Goal: Information Seeking & Learning: Learn about a topic

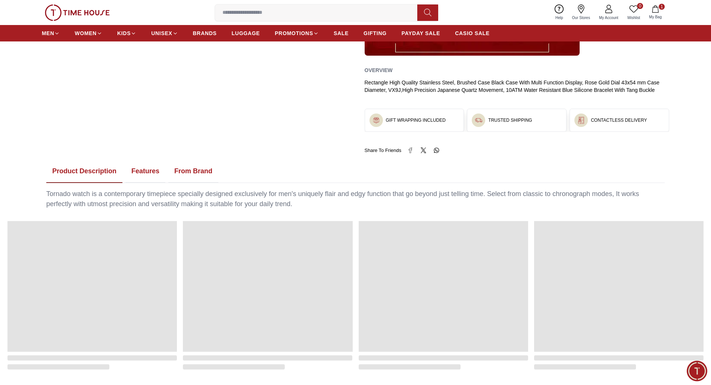
scroll to position [373, 0]
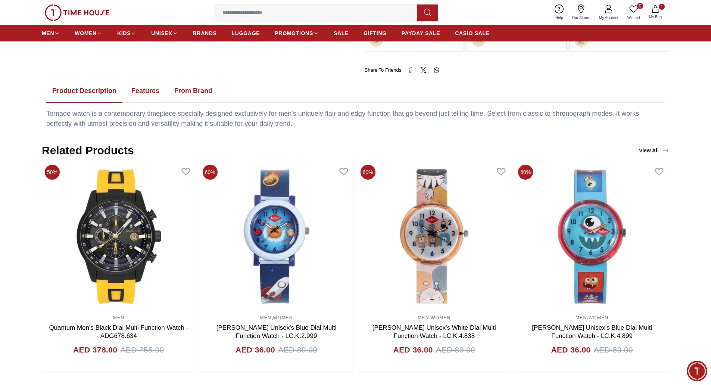
click at [140, 86] on button "Features" at bounding box center [145, 90] width 40 height 23
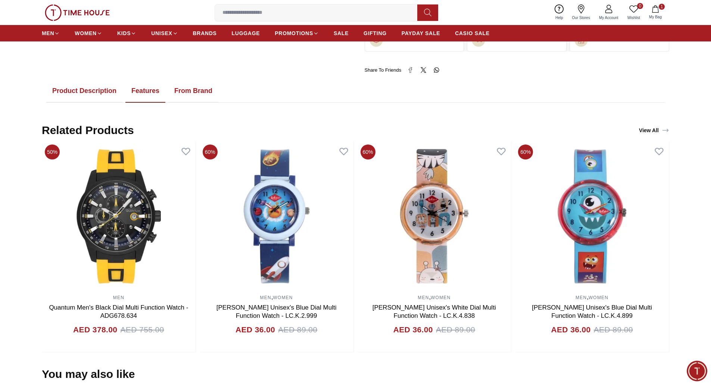
click at [204, 92] on button "From Brand" at bounding box center [193, 90] width 50 height 23
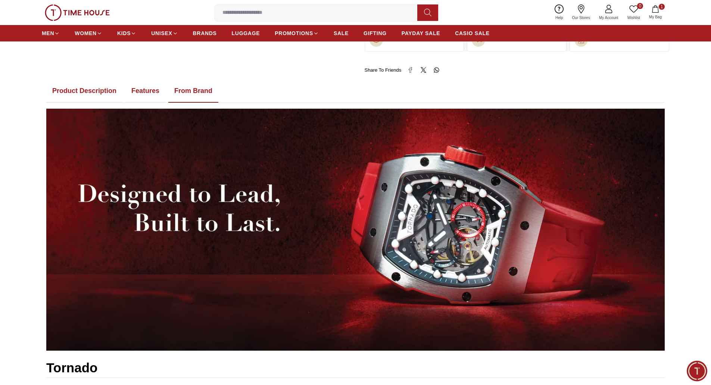
click at [101, 92] on button "Product Description" at bounding box center [84, 90] width 76 height 23
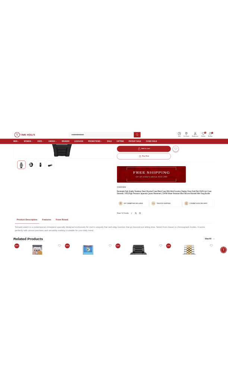
scroll to position [187, 0]
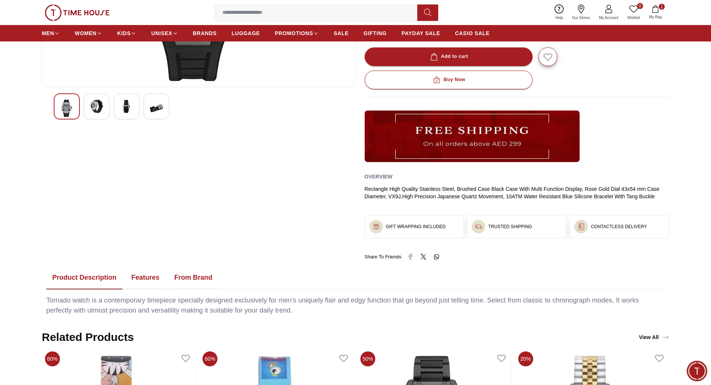
click at [181, 278] on button "From Brand" at bounding box center [193, 277] width 50 height 23
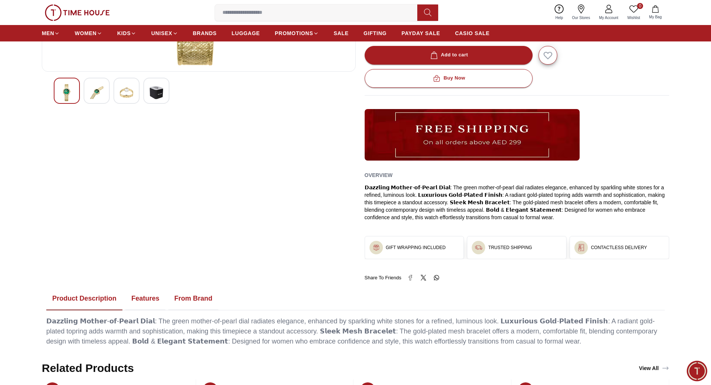
scroll to position [224, 0]
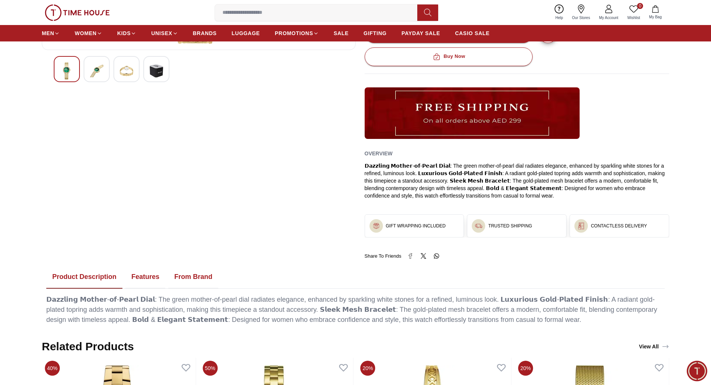
click at [158, 278] on button "Features" at bounding box center [145, 276] width 40 height 23
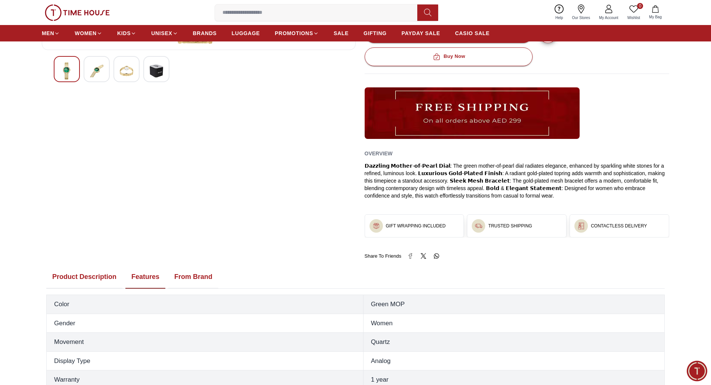
click at [209, 278] on button "From Brand" at bounding box center [193, 276] width 50 height 23
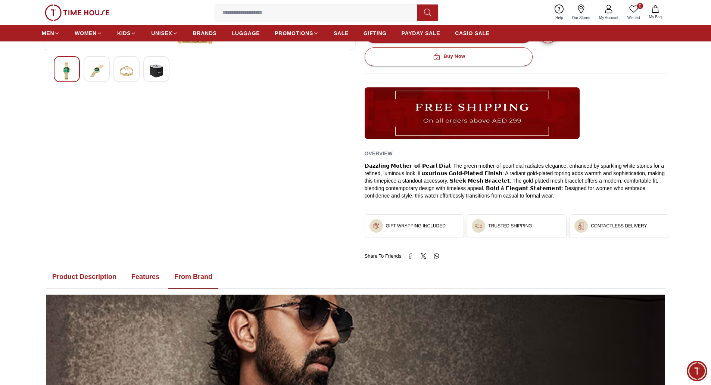
click at [94, 281] on button "Product Description" at bounding box center [84, 276] width 76 height 23
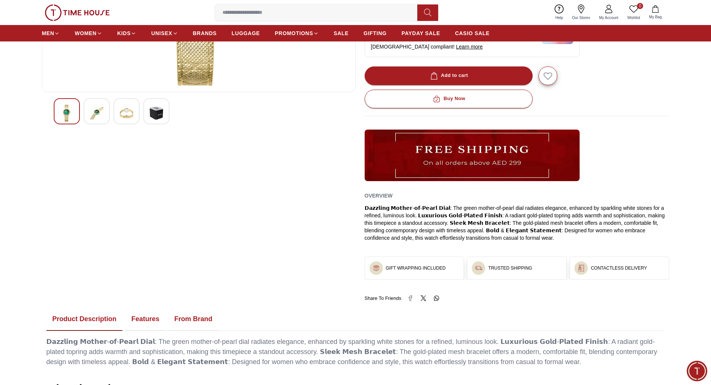
scroll to position [261, 0]
